Goal: Check status: Check status

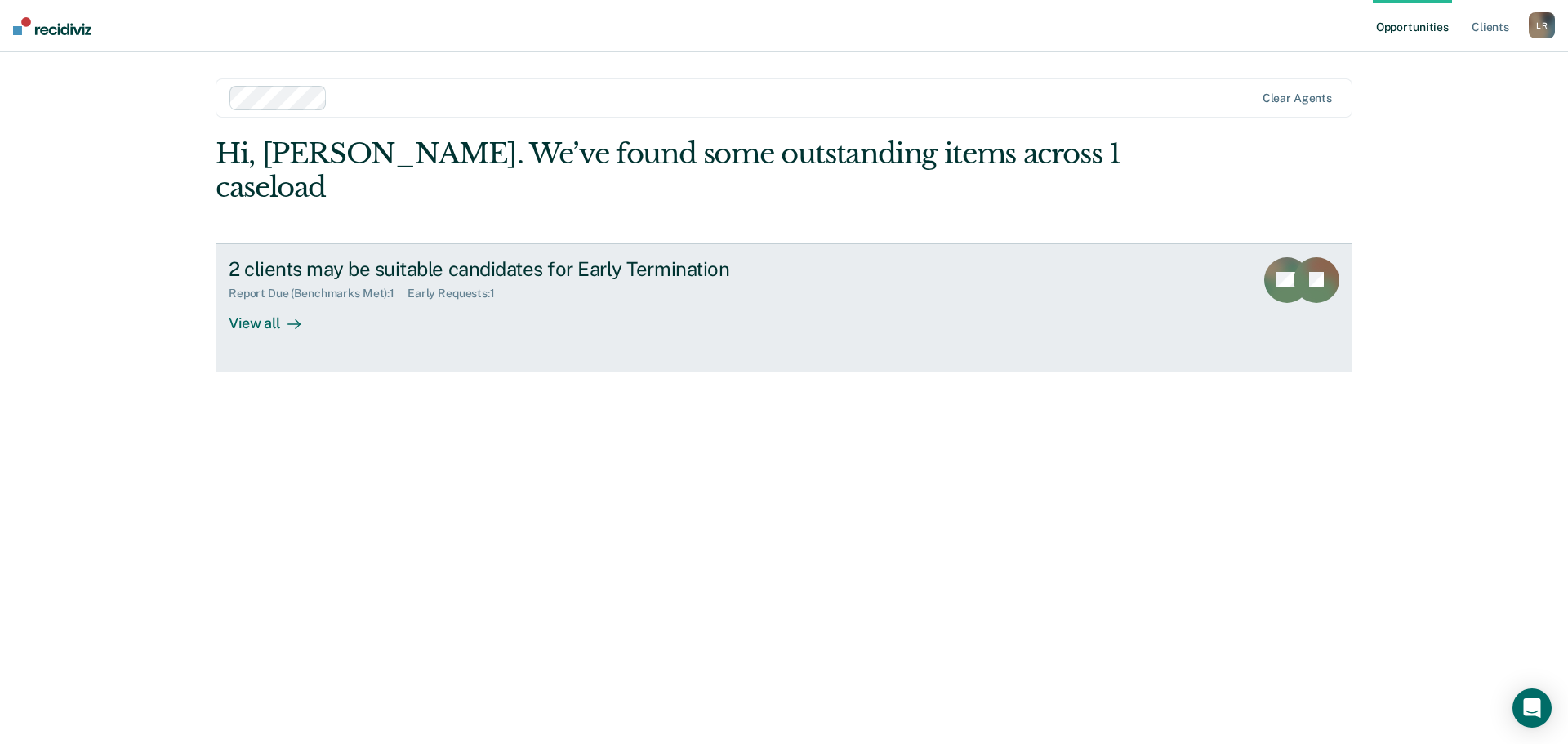
click at [251, 301] on div "View all" at bounding box center [273, 317] width 91 height 32
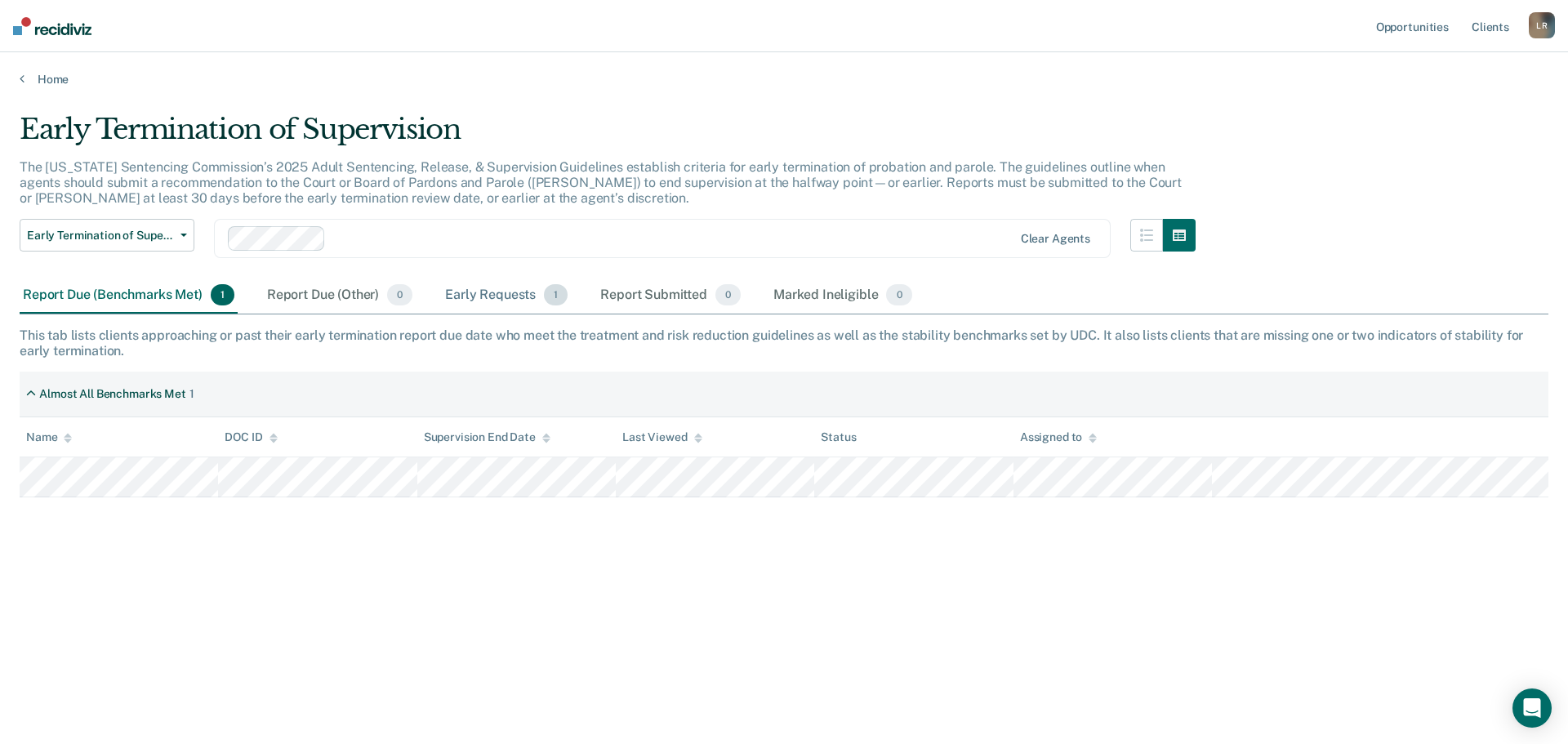
click at [516, 295] on div "Early Requests 1" at bounding box center [506, 295] width 129 height 36
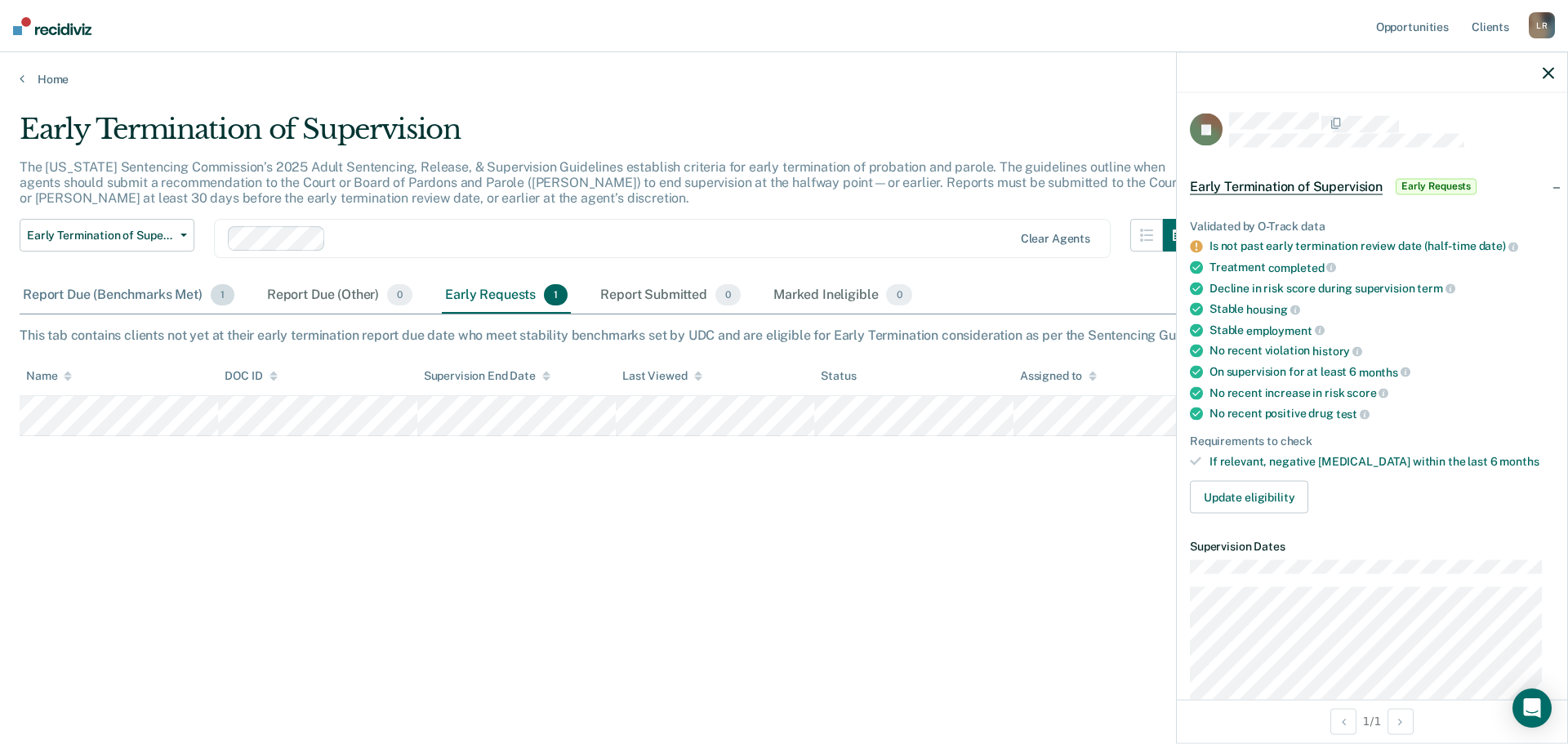
click at [166, 291] on div "Report Due (Benchmarks Met) 1" at bounding box center [128, 295] width 218 height 36
